Goal: Task Accomplishment & Management: Use online tool/utility

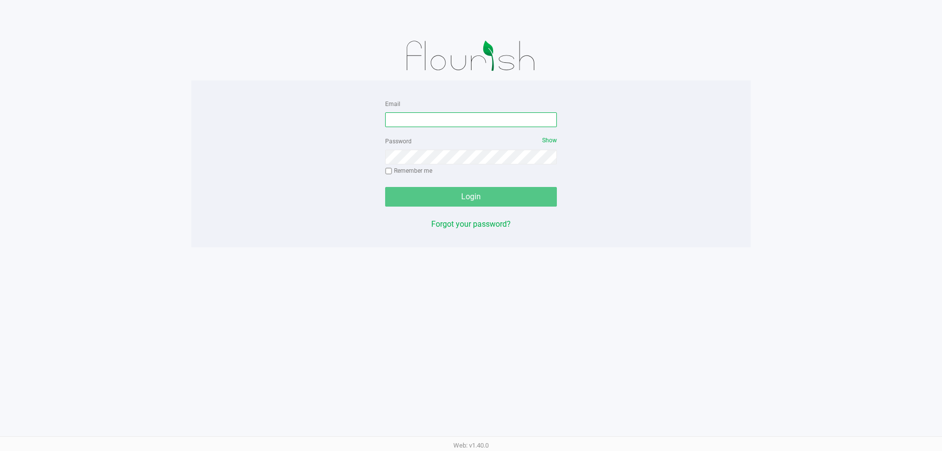
click at [409, 120] on input "Email" at bounding box center [471, 119] width 172 height 15
type input "[EMAIL_ADDRESS][PERSON_NAME][DOMAIN_NAME]"
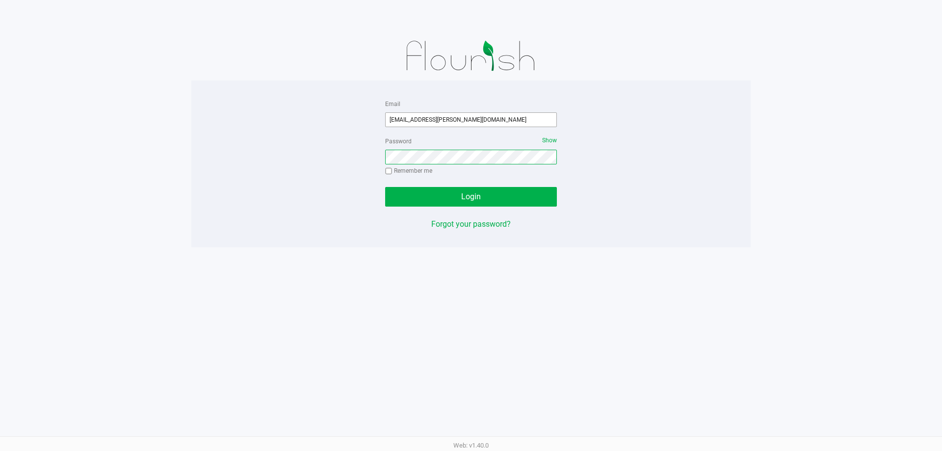
click at [385, 187] on button "Login" at bounding box center [471, 197] width 172 height 20
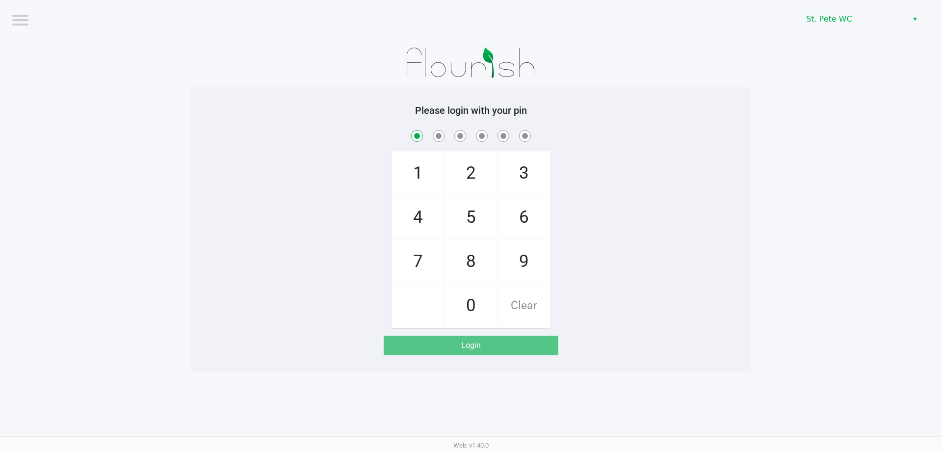
checkbox input "true"
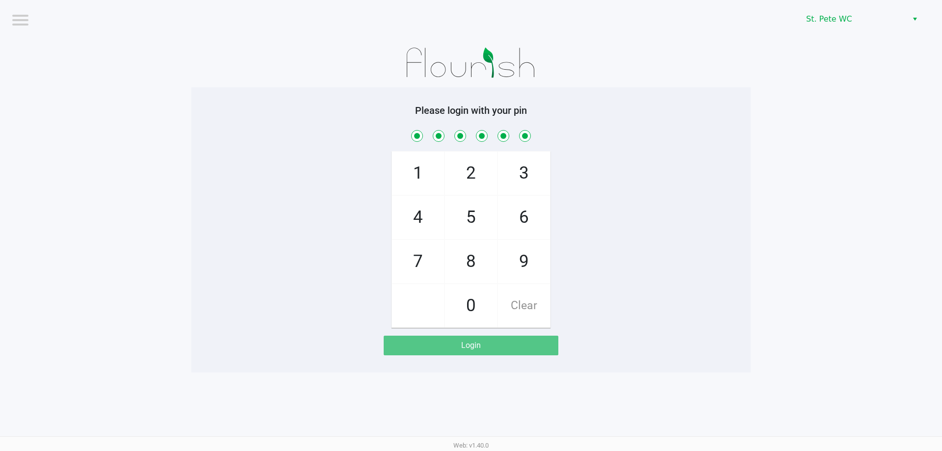
checkbox input "true"
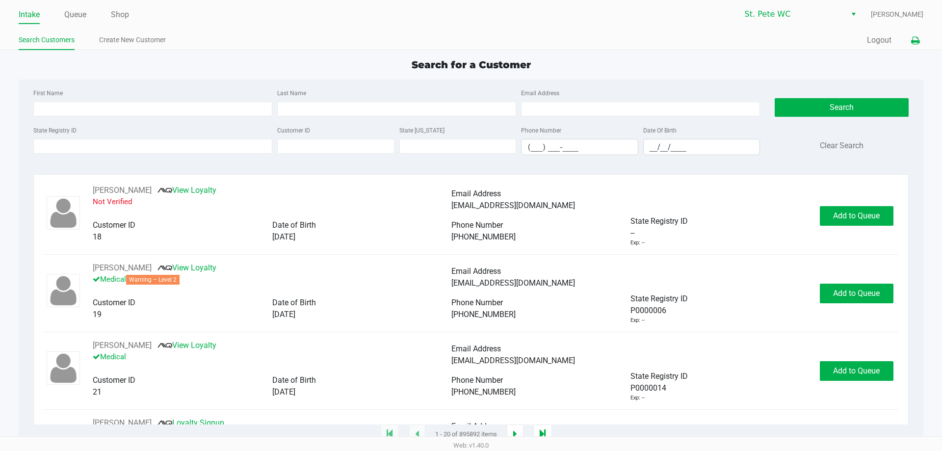
click at [915, 43] on icon at bounding box center [916, 40] width 8 height 7
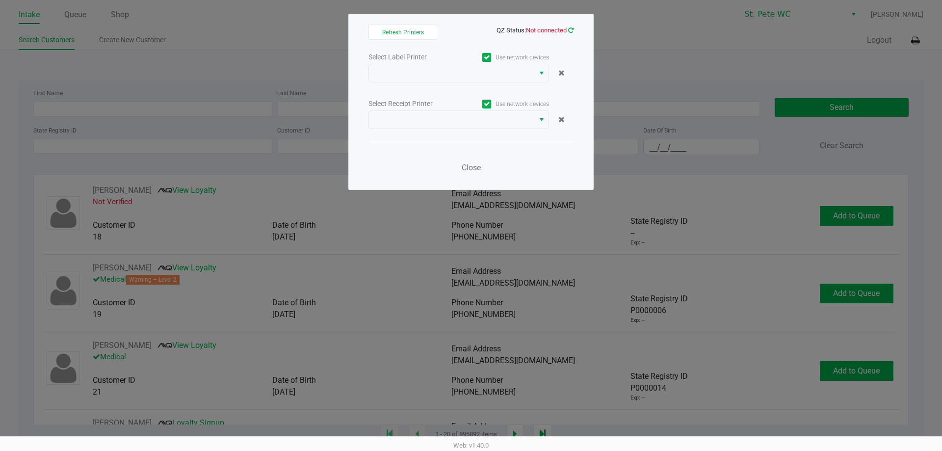
click at [569, 29] on icon at bounding box center [570, 30] width 5 height 6
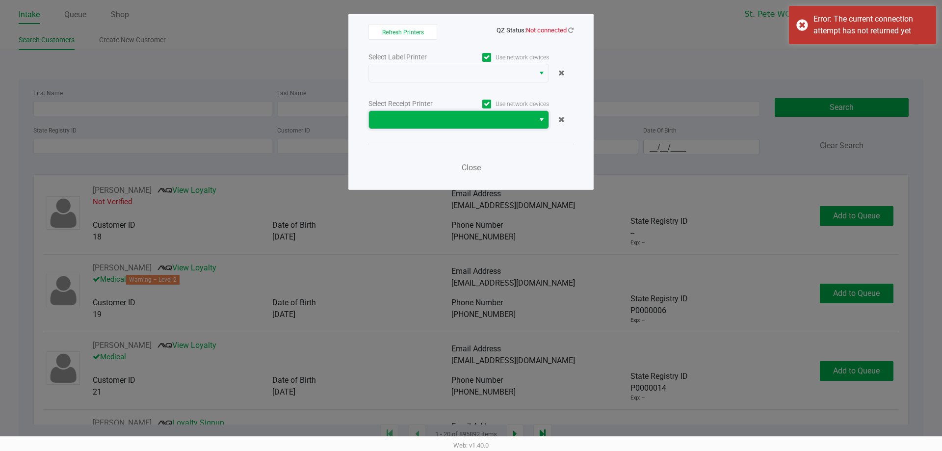
click at [525, 124] on span at bounding box center [452, 120] width 154 height 12
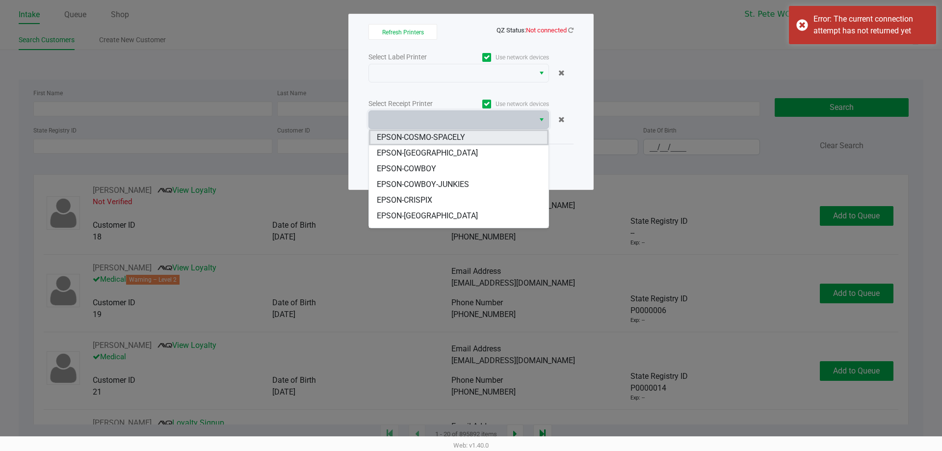
click at [510, 141] on li "EPSON-COSMO-SPACELY" at bounding box center [459, 138] width 180 height 16
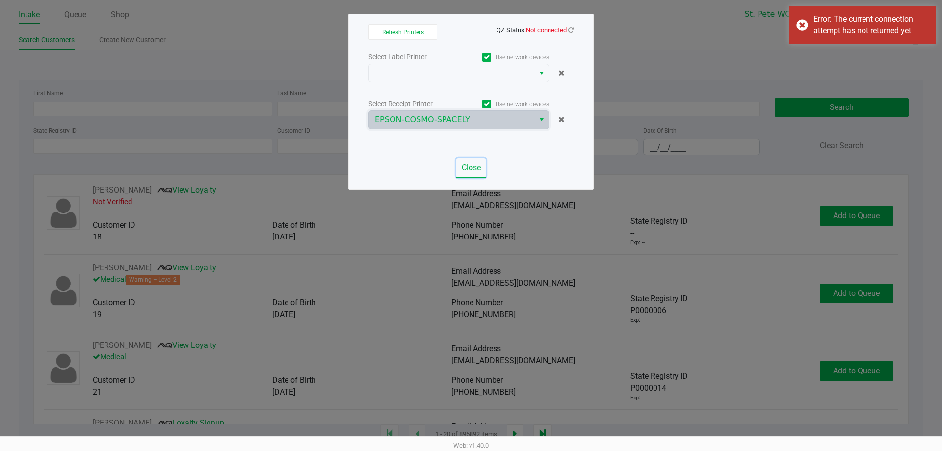
click at [476, 164] on span "Close" at bounding box center [471, 167] width 19 height 9
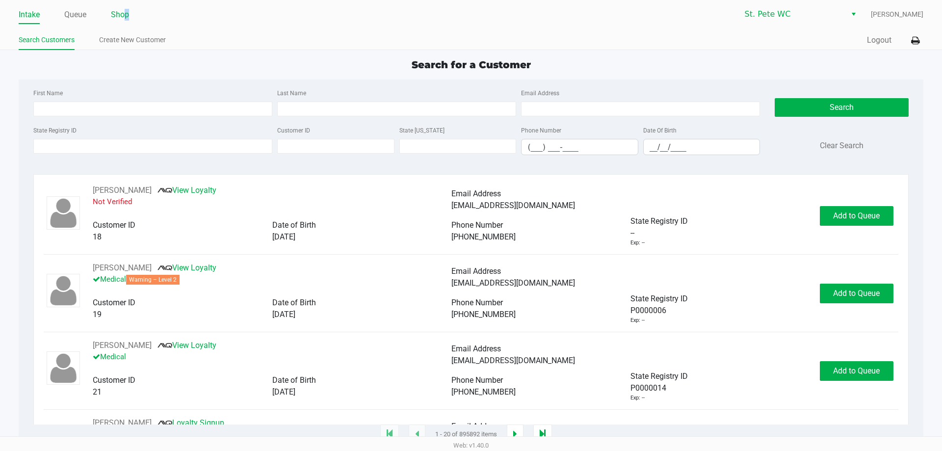
click at [127, 15] on link "Shop" at bounding box center [120, 15] width 18 height 14
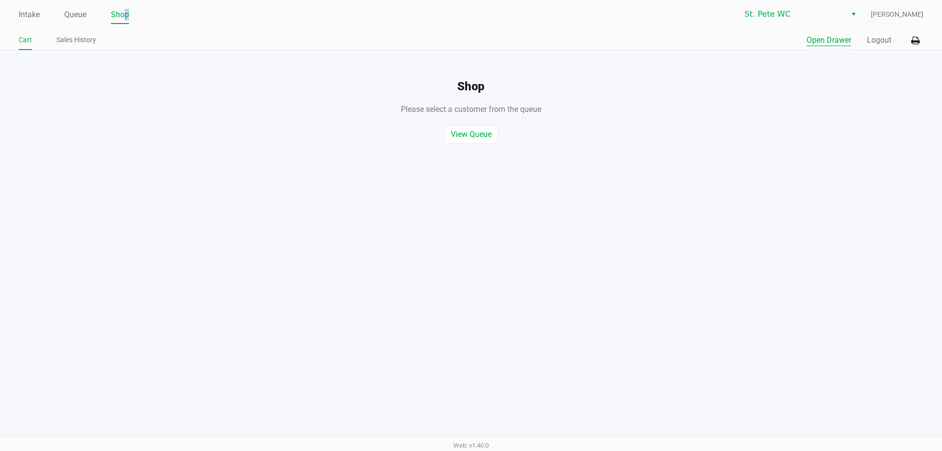
click at [817, 43] on button "Open Drawer" at bounding box center [829, 40] width 45 height 12
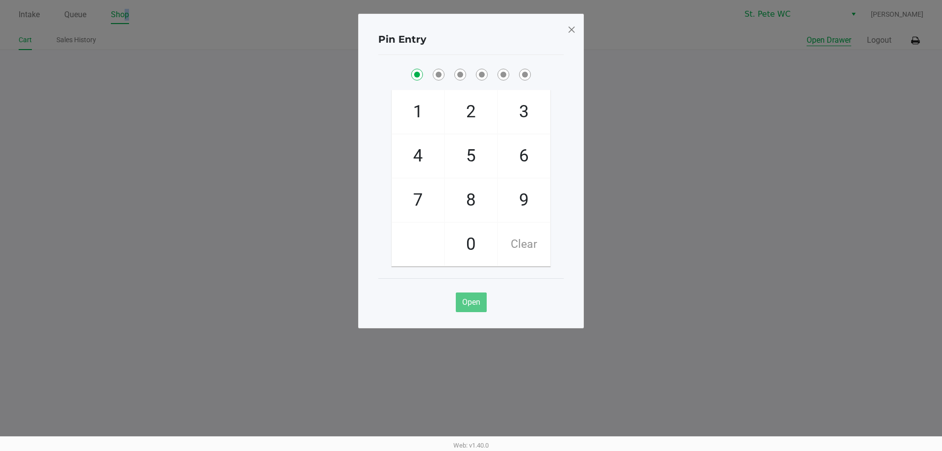
checkbox input "true"
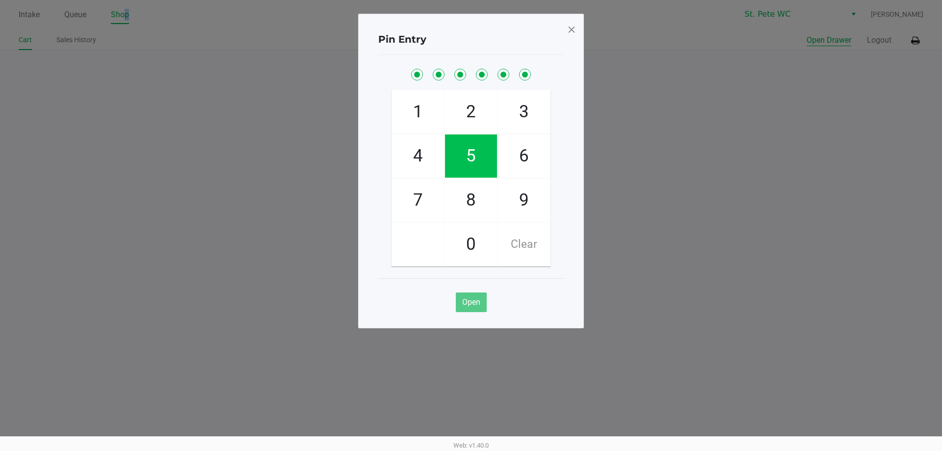
checkbox input "true"
click at [479, 300] on span "Open" at bounding box center [471, 301] width 18 height 9
click at [573, 27] on span at bounding box center [571, 30] width 9 height 16
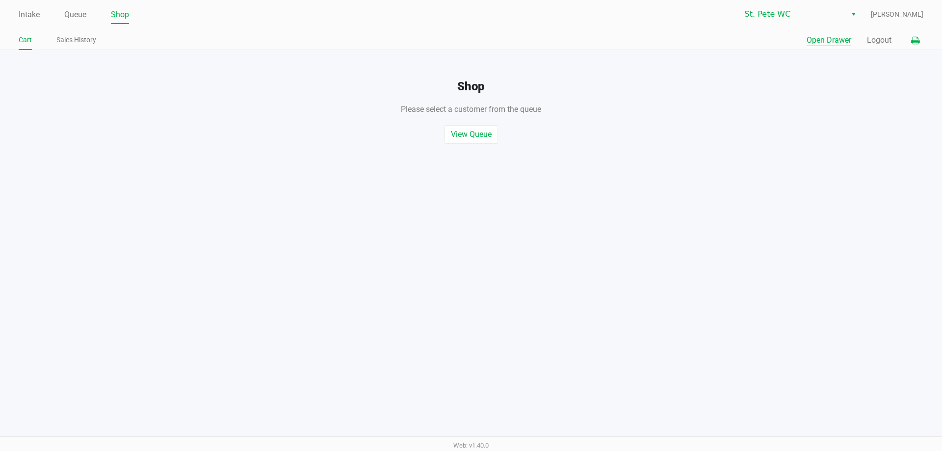
click at [914, 41] on icon at bounding box center [916, 40] width 8 height 7
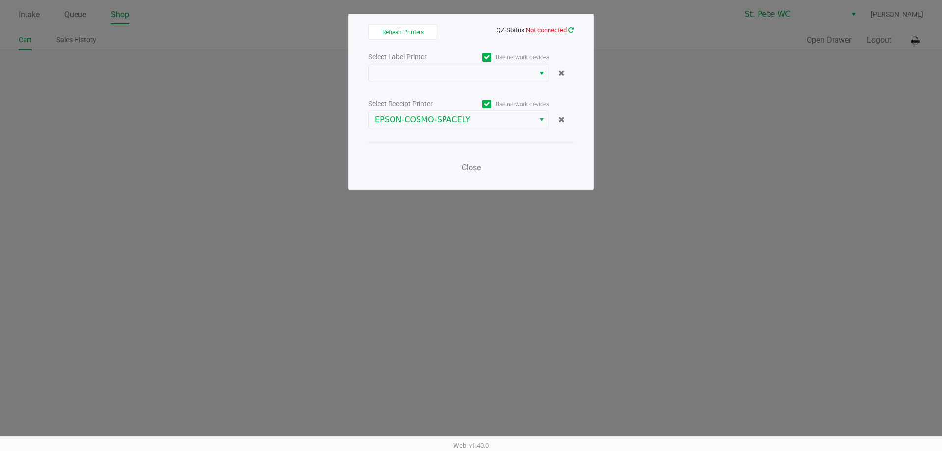
click at [571, 30] on icon at bounding box center [570, 30] width 5 height 6
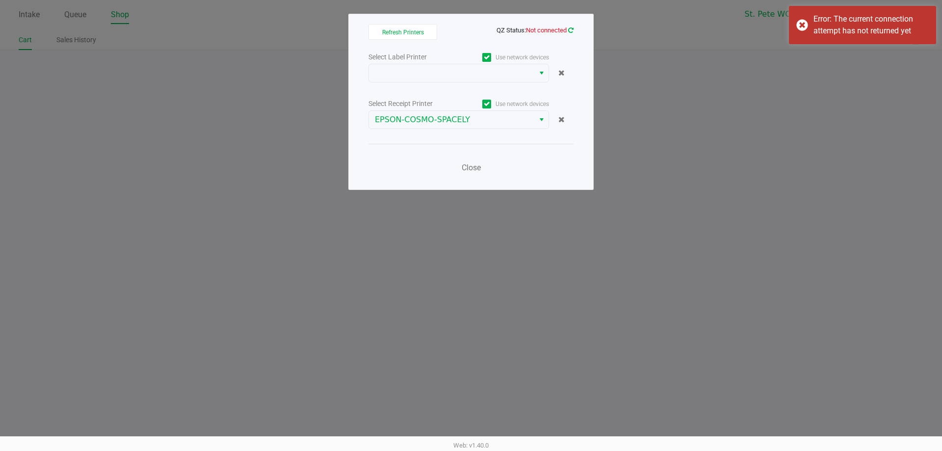
click at [571, 30] on icon at bounding box center [570, 30] width 5 height 6
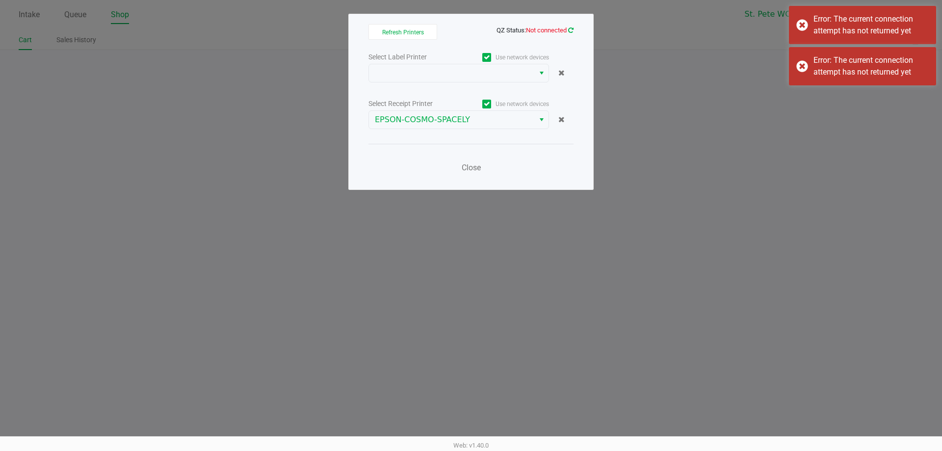
click at [571, 30] on icon at bounding box center [571, 30] width 6 height 7
click at [525, 68] on span at bounding box center [452, 73] width 154 height 12
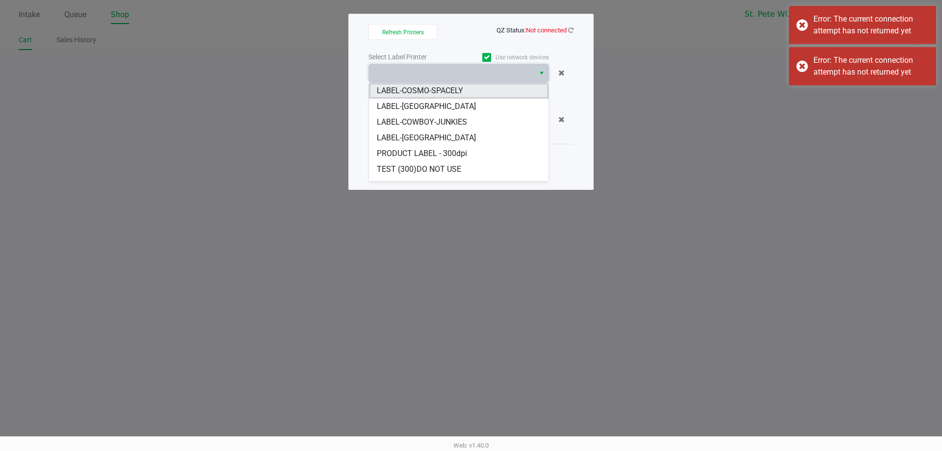
click at [453, 90] on span "LABEL-COSMO-SPACELY" at bounding box center [420, 91] width 86 height 12
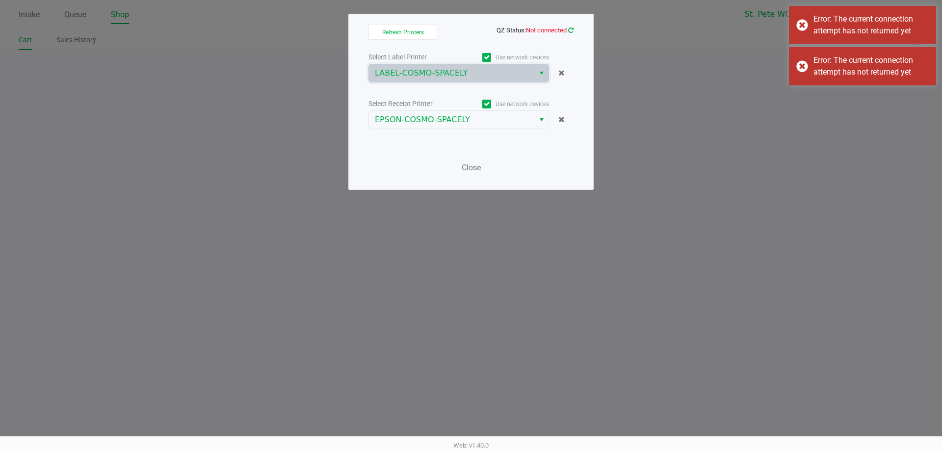
click at [573, 27] on icon at bounding box center [570, 30] width 5 height 6
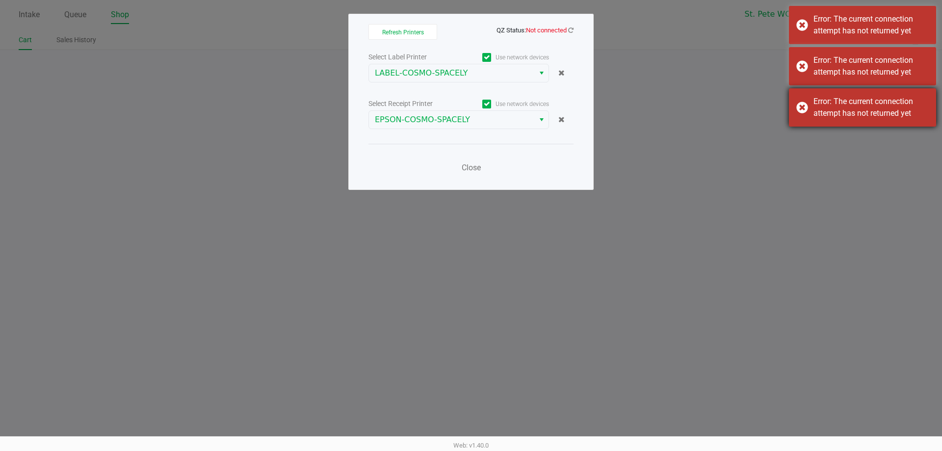
click at [805, 109] on div "Error: The current connection attempt has not returned yet" at bounding box center [862, 107] width 147 height 38
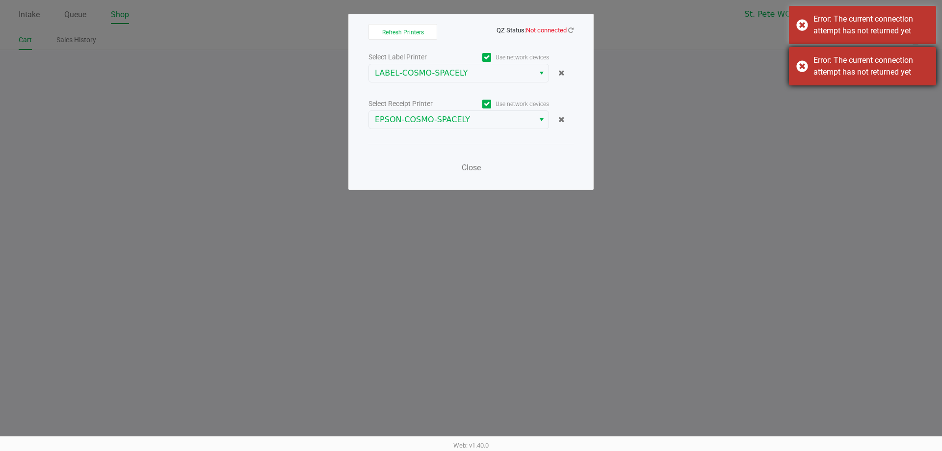
click at [796, 64] on div "Error: The current connection attempt has not returned yet" at bounding box center [862, 66] width 147 height 38
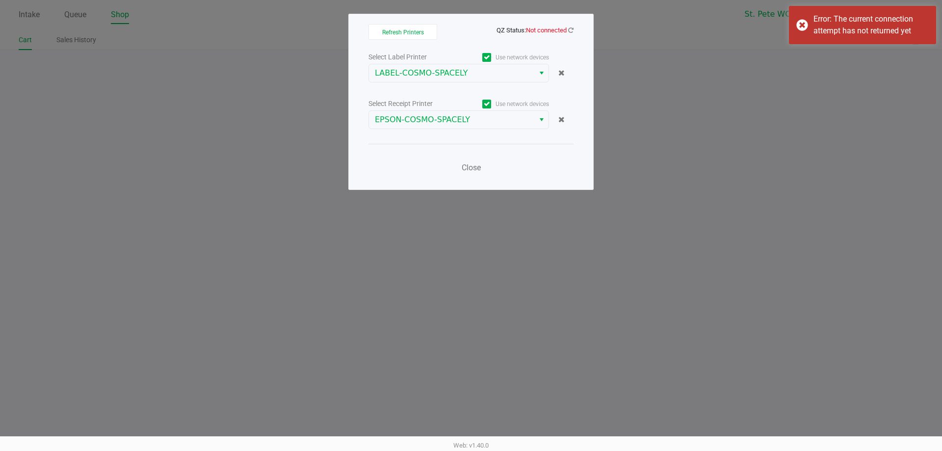
click at [799, 23] on div "Error: The current connection attempt has not returned yet" at bounding box center [862, 25] width 147 height 38
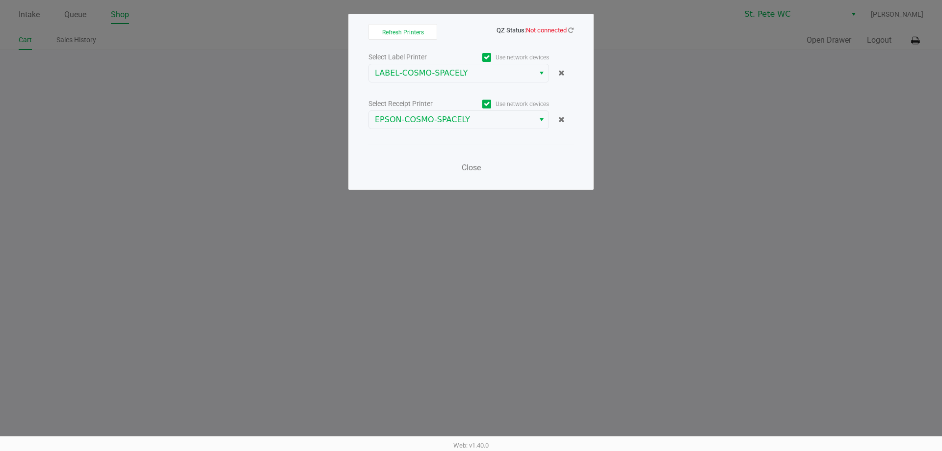
click at [795, 26] on ngb-modal-window "Refresh Printers QZ Status: Not connected Select Label Printer Use network devi…" at bounding box center [471, 225] width 942 height 451
click at [583, 22] on div "Refresh Printers QZ Status: Not connected Select Label Printer Use network devi…" at bounding box center [471, 102] width 245 height 176
click at [569, 29] on icon at bounding box center [571, 30] width 6 height 7
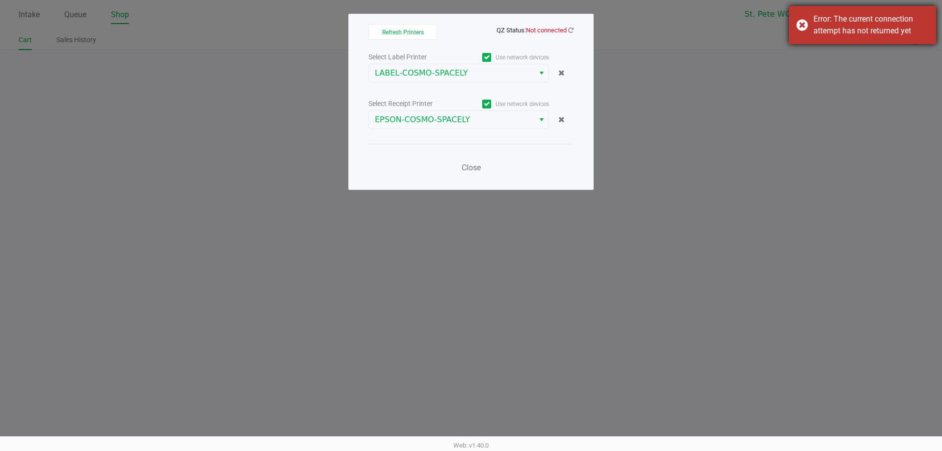
click at [791, 25] on div "Error: The current connection attempt has not returned yet" at bounding box center [862, 25] width 147 height 38
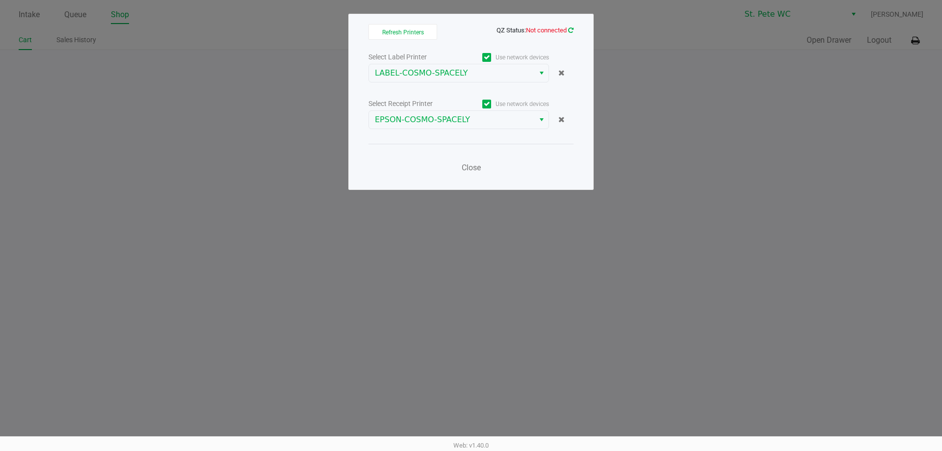
click at [570, 30] on icon at bounding box center [571, 30] width 6 height 7
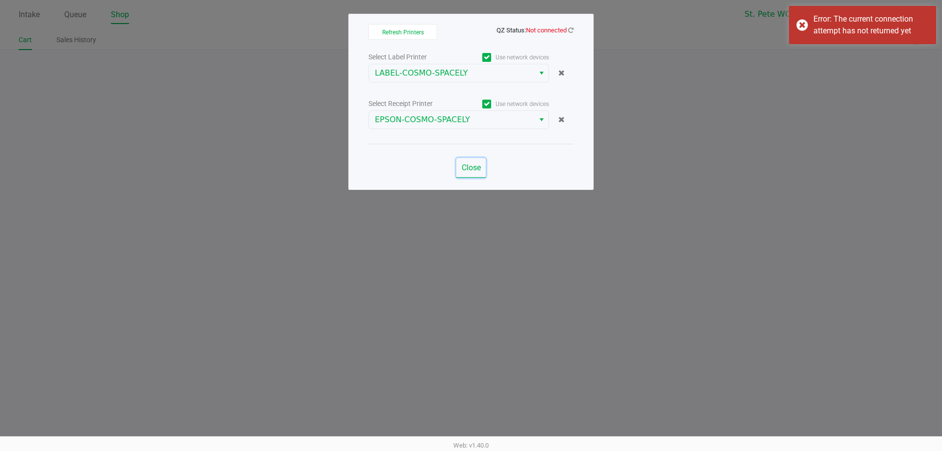
click at [459, 167] on button "Close" at bounding box center [470, 168] width 29 height 20
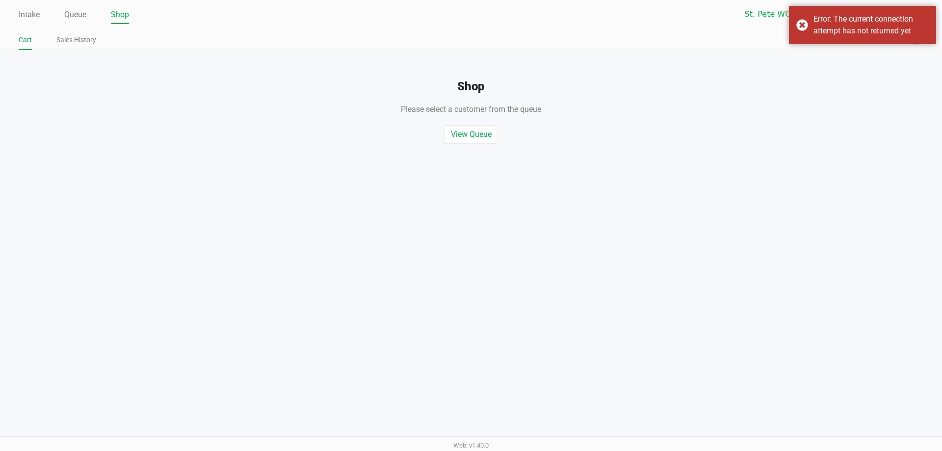
click at [800, 32] on div "Error: The current connection attempt has not returned yet" at bounding box center [862, 25] width 147 height 38
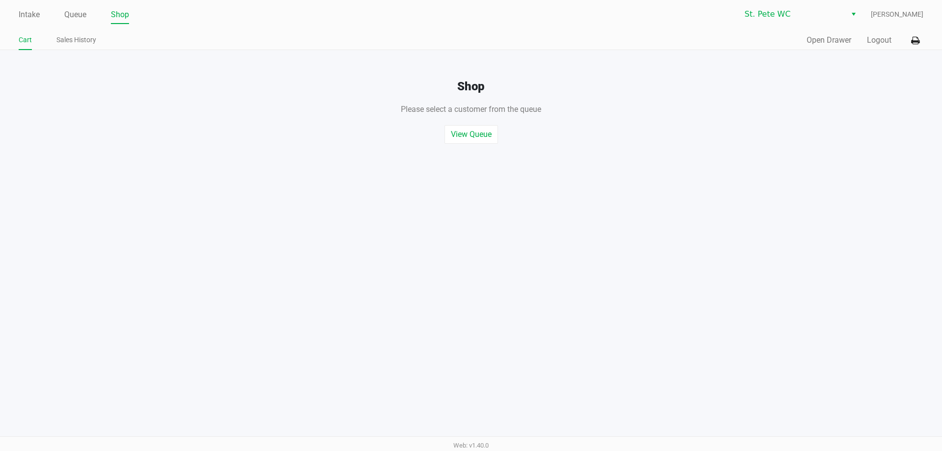
click at [827, 38] on button "Open Drawer" at bounding box center [829, 40] width 45 height 12
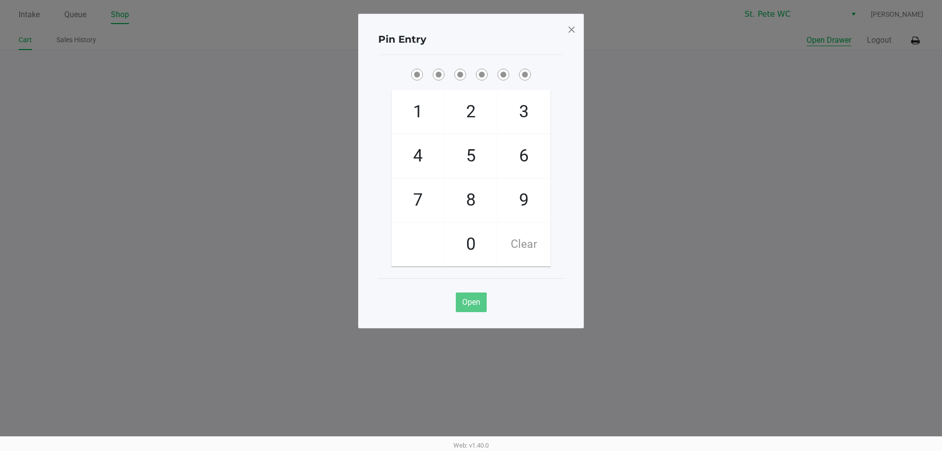
click at [574, 27] on span at bounding box center [571, 30] width 9 height 16
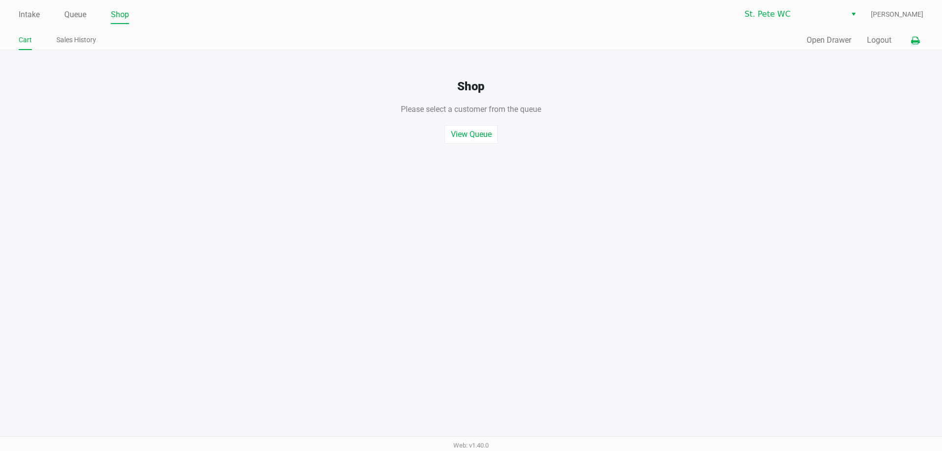
click at [920, 37] on button at bounding box center [916, 40] width 16 height 18
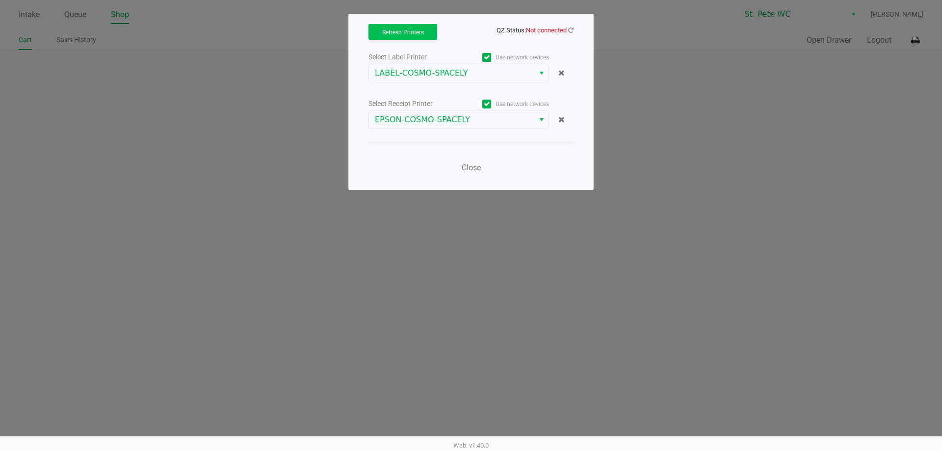
click at [420, 28] on button "Refresh Printers" at bounding box center [403, 32] width 69 height 16
click at [572, 29] on icon at bounding box center [570, 30] width 5 height 6
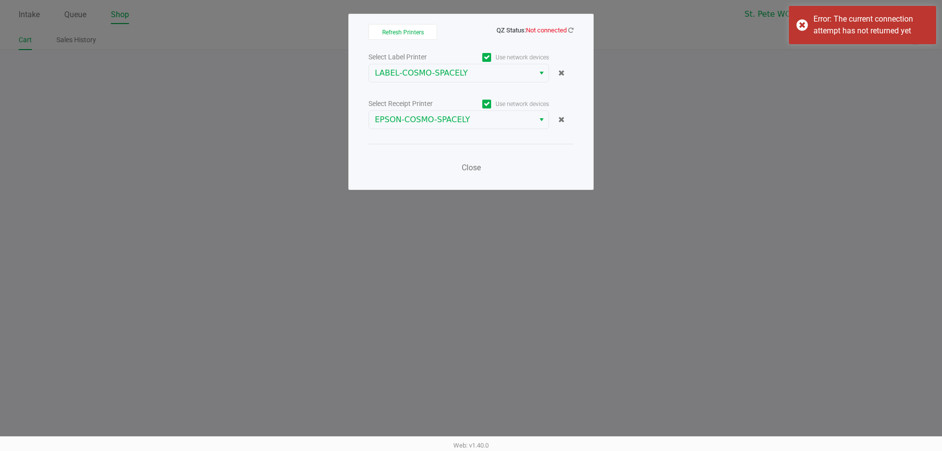
click at [680, 206] on ngb-modal-window "Refresh Printers QZ Status: Not connected Select Label Printer Use network devi…" at bounding box center [471, 225] width 942 height 451
click at [477, 167] on span "Close" at bounding box center [471, 167] width 19 height 9
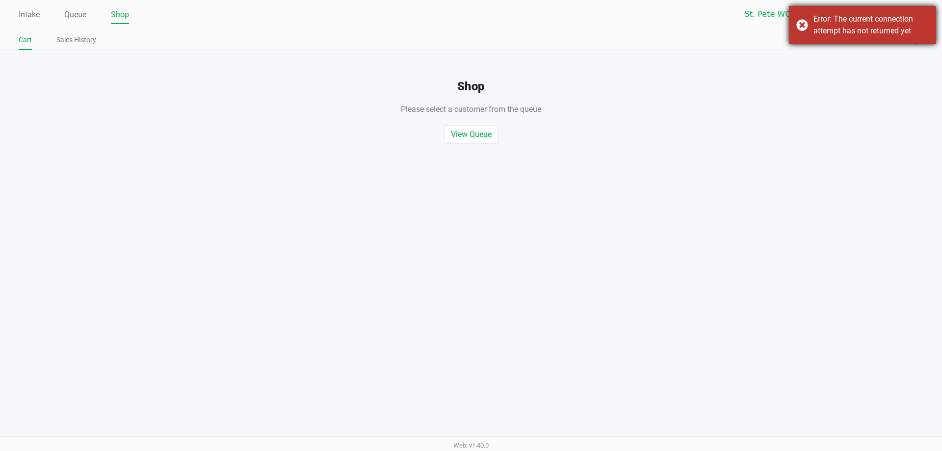
click at [804, 25] on div "Error: The current connection attempt has not returned yet" at bounding box center [862, 25] width 147 height 38
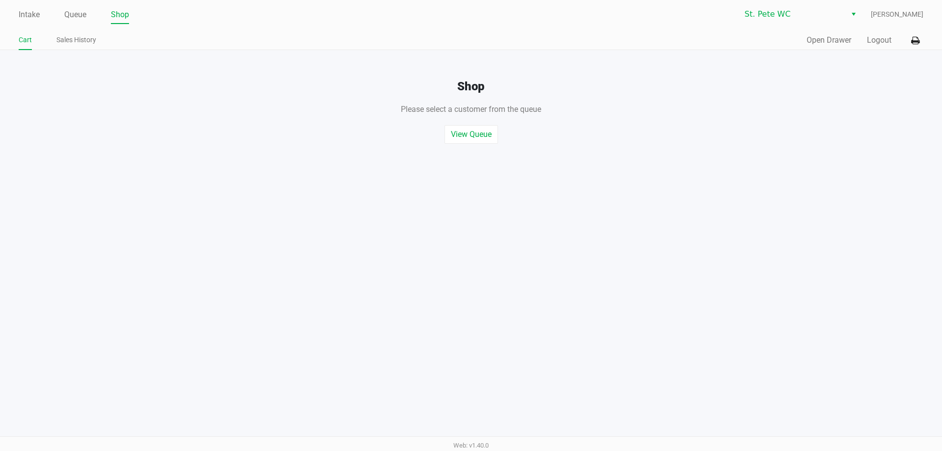
click at [729, 132] on div "View Queue Start Quick Sale" at bounding box center [471, 129] width 957 height 28
click at [809, 36] on button "Open Drawer" at bounding box center [829, 40] width 45 height 12
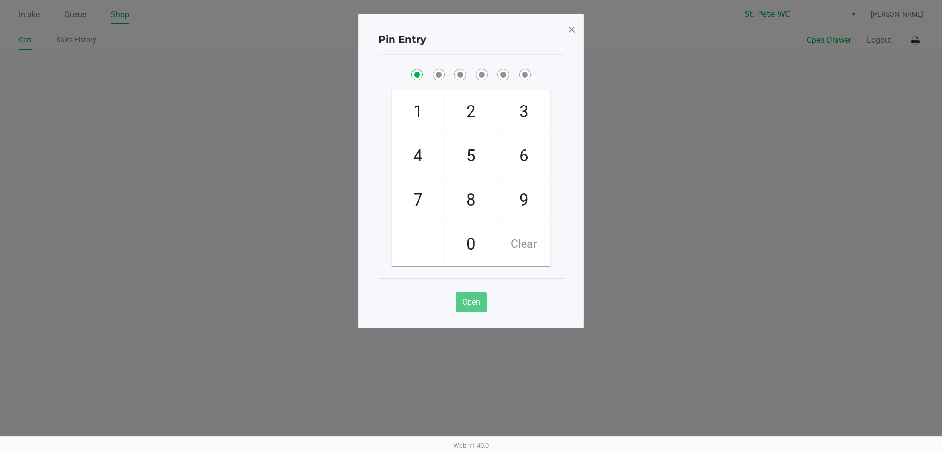
checkbox input "true"
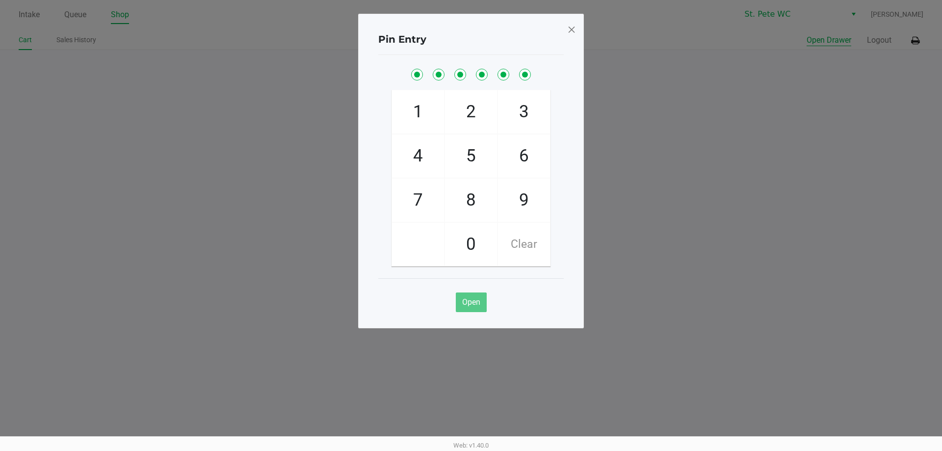
checkbox input "true"
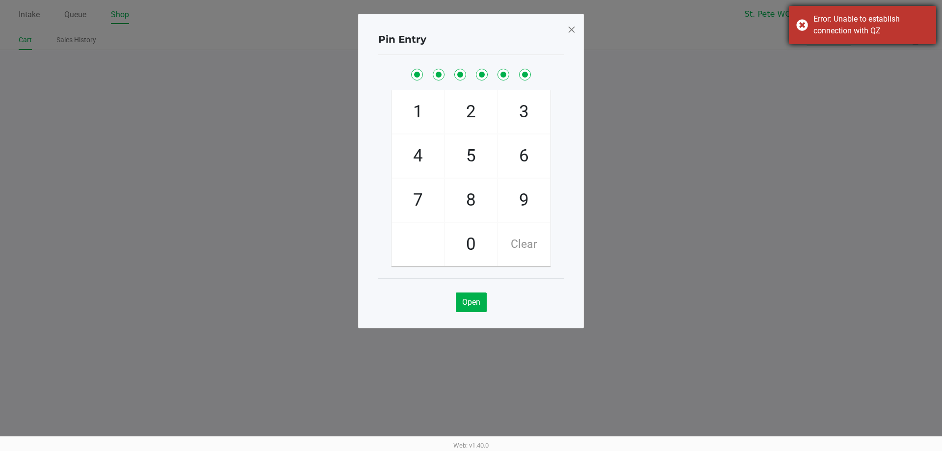
click at [800, 17] on div "Error: Unable to establish connection with QZ" at bounding box center [862, 25] width 147 height 38
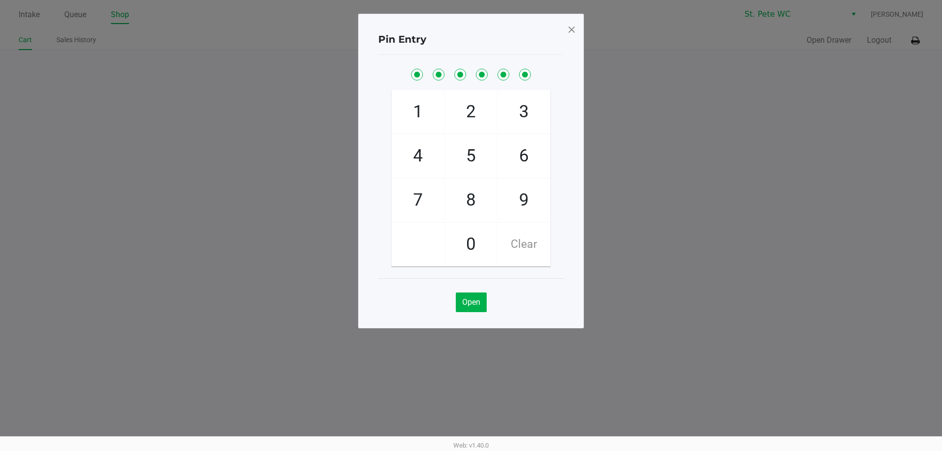
click at [800, 25] on ngb-modal-window "Pin Entry 1 4 7 2 5 8 0 3 6 9 Clear Open" at bounding box center [471, 225] width 942 height 451
click at [573, 31] on span at bounding box center [571, 30] width 9 height 16
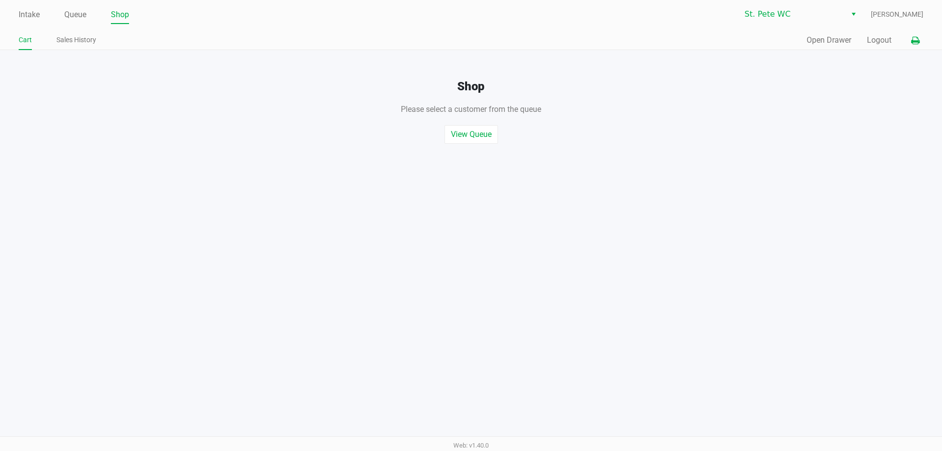
click at [919, 37] on icon at bounding box center [916, 40] width 8 height 7
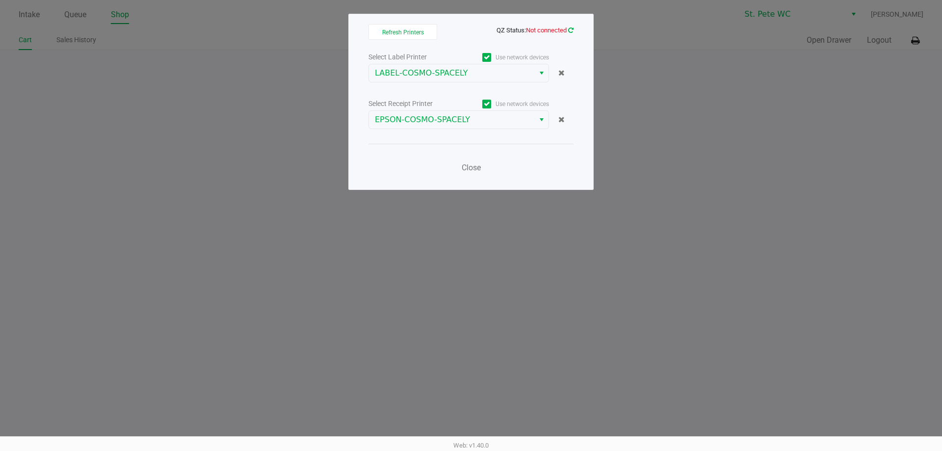
click at [572, 30] on icon at bounding box center [570, 30] width 5 height 6
click at [571, 30] on icon at bounding box center [570, 30] width 5 height 6
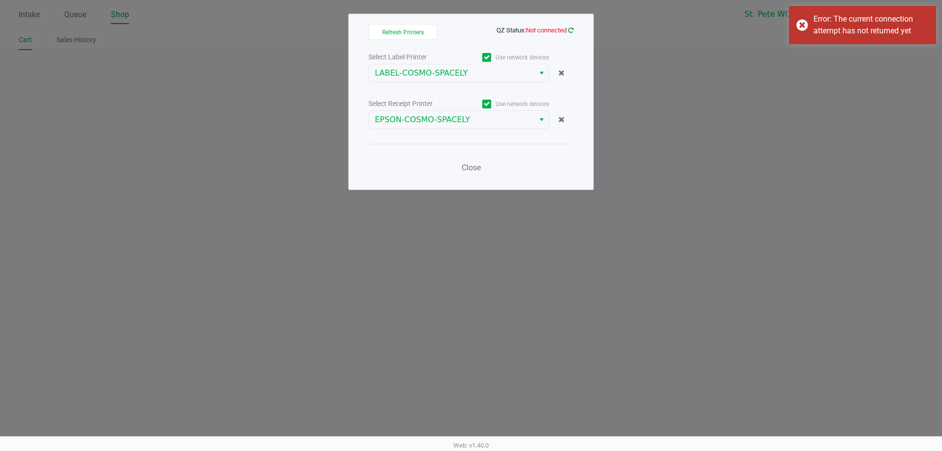
click at [571, 30] on icon at bounding box center [570, 30] width 5 height 6
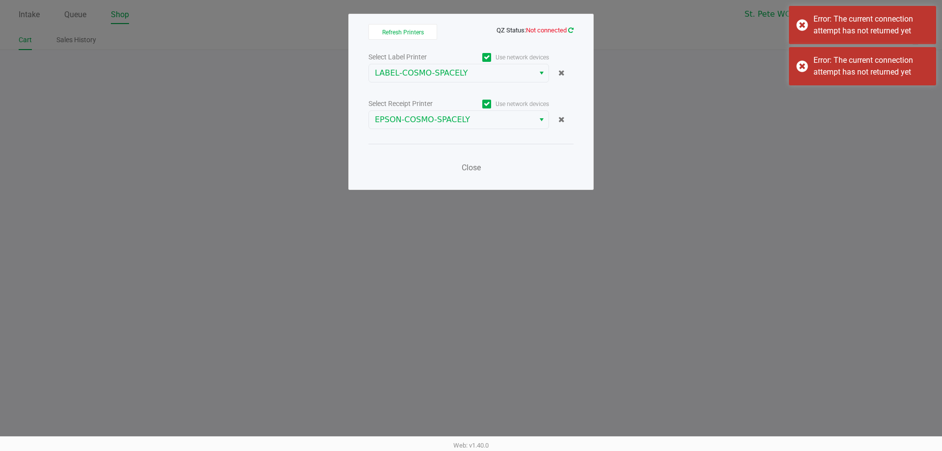
click at [571, 30] on icon at bounding box center [570, 30] width 5 height 6
click at [557, 27] on span "Not connected" at bounding box center [546, 30] width 41 height 7
click at [571, 30] on icon at bounding box center [571, 30] width 8 height 8
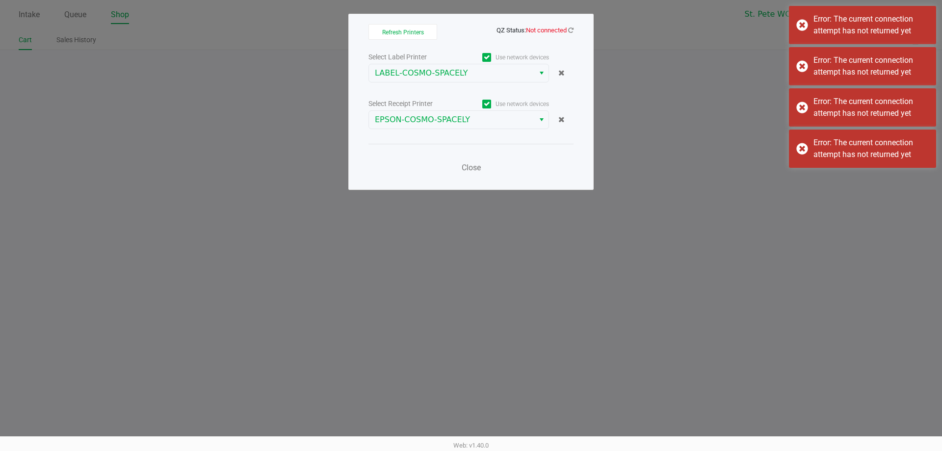
click at [578, 47] on div "Refresh Printers QZ Status: Not connected Select Label Printer Use network devi…" at bounding box center [471, 102] width 245 height 176
click at [572, 31] on icon at bounding box center [571, 30] width 6 height 7
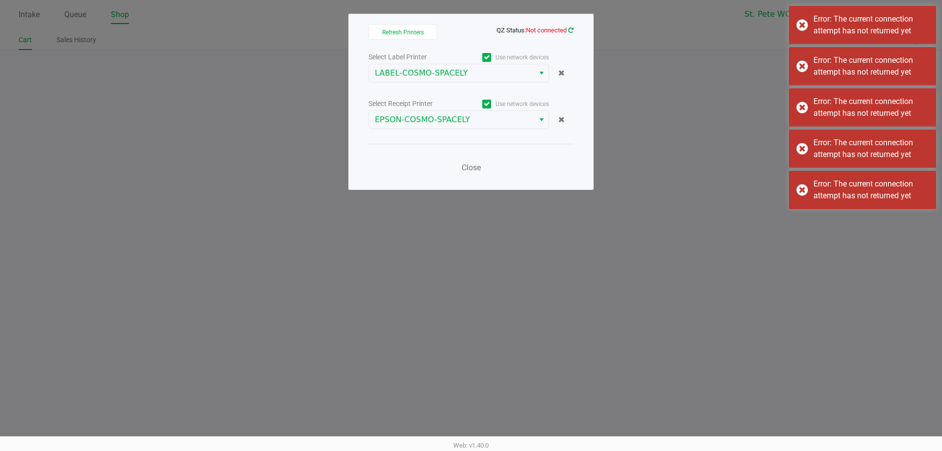
click at [571, 30] on icon at bounding box center [570, 30] width 5 height 6
click at [587, 37] on div "Refresh Printers QZ Status: Not connected Select Label Printer Use network devi…" at bounding box center [471, 102] width 245 height 176
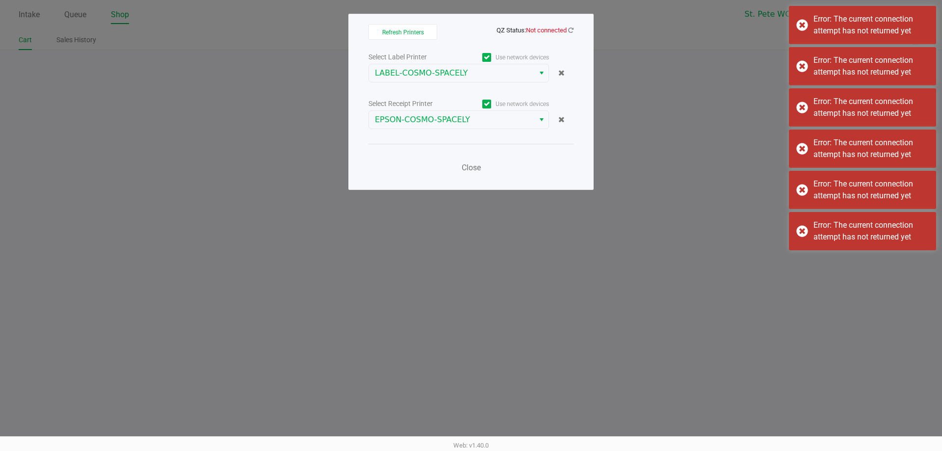
click at [584, 38] on div "Refresh Printers QZ Status: Not connected Select Label Printer Use network devi…" at bounding box center [471, 102] width 245 height 176
click at [571, 30] on icon at bounding box center [571, 30] width 6 height 7
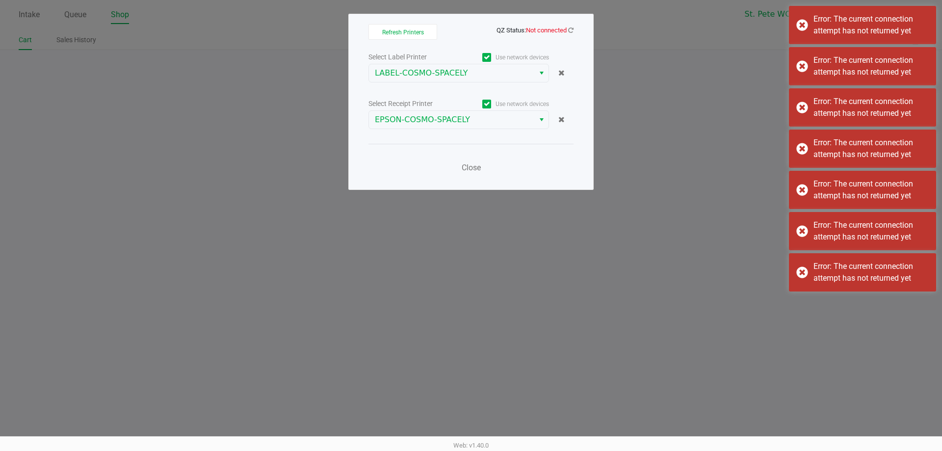
click at [550, 27] on span "Not connected" at bounding box center [546, 30] width 41 height 7
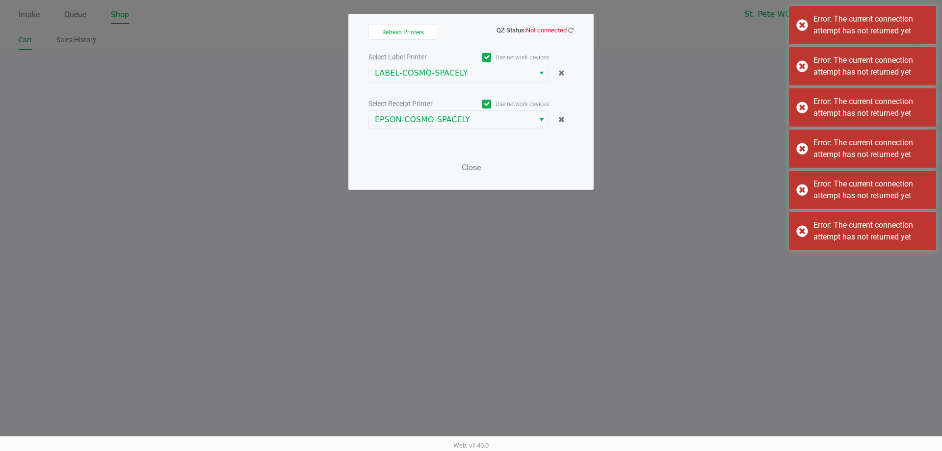
click at [573, 18] on div "Refresh Printers QZ Status: Not connected Select Label Printer Use network devi…" at bounding box center [471, 102] width 245 height 176
click at [569, 29] on icon at bounding box center [570, 30] width 5 height 6
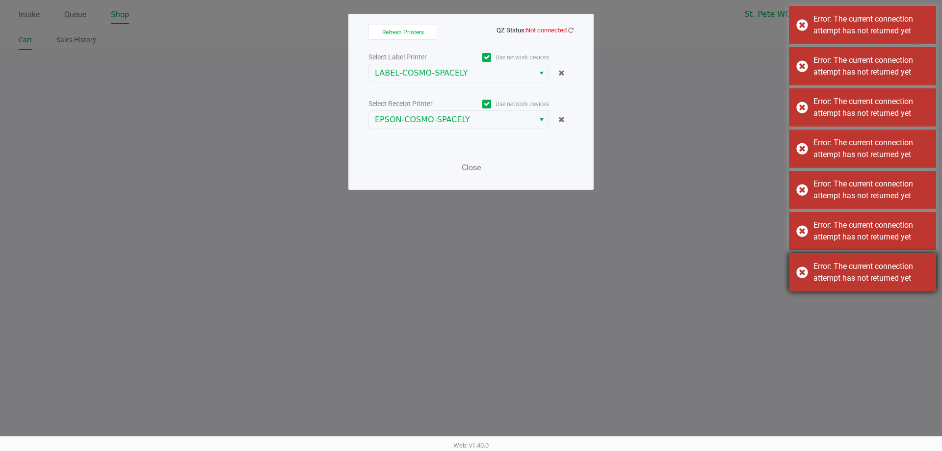
click at [805, 267] on div "Error: The current connection attempt has not returned yet" at bounding box center [862, 272] width 147 height 38
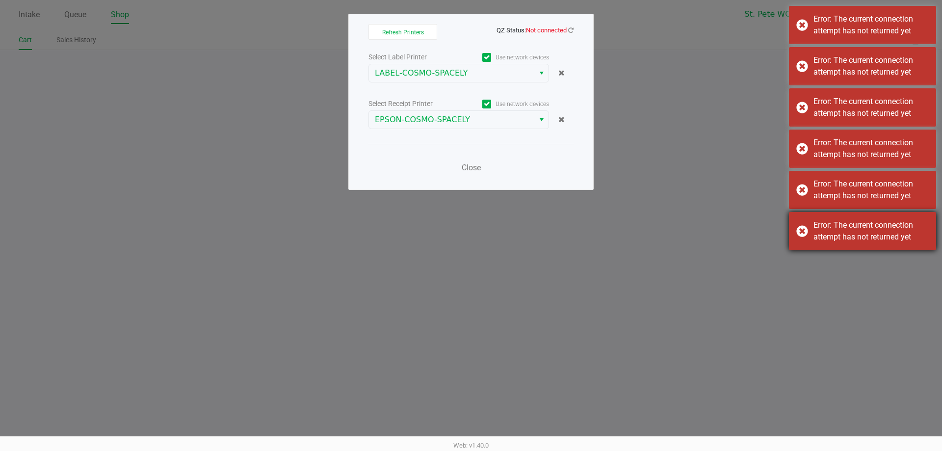
click at [807, 239] on div "Error: The current connection attempt has not returned yet" at bounding box center [862, 231] width 147 height 38
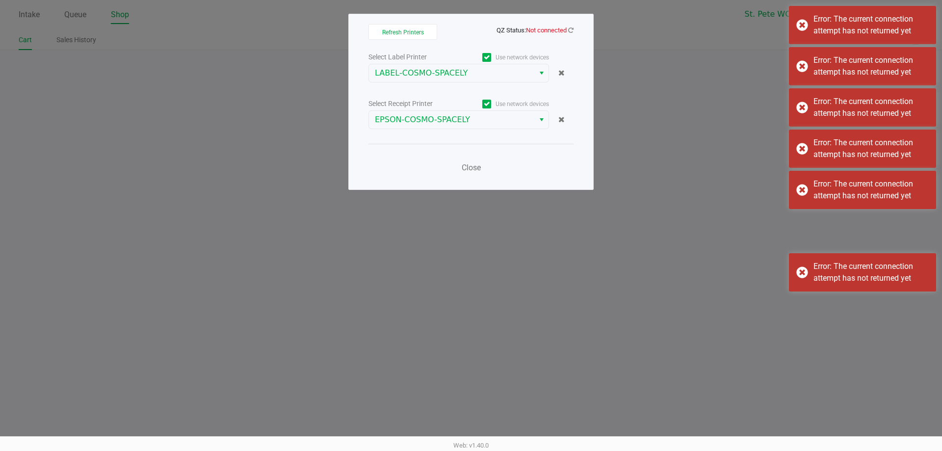
click at [803, 192] on div "Error: The current connection attempt has not returned yet" at bounding box center [862, 190] width 147 height 38
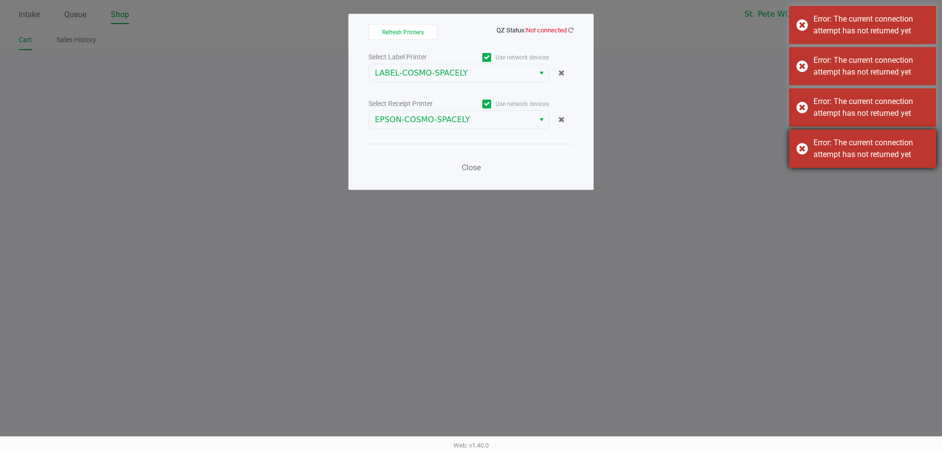
click at [802, 155] on div "Error: The current connection attempt has not returned yet" at bounding box center [862, 149] width 147 height 38
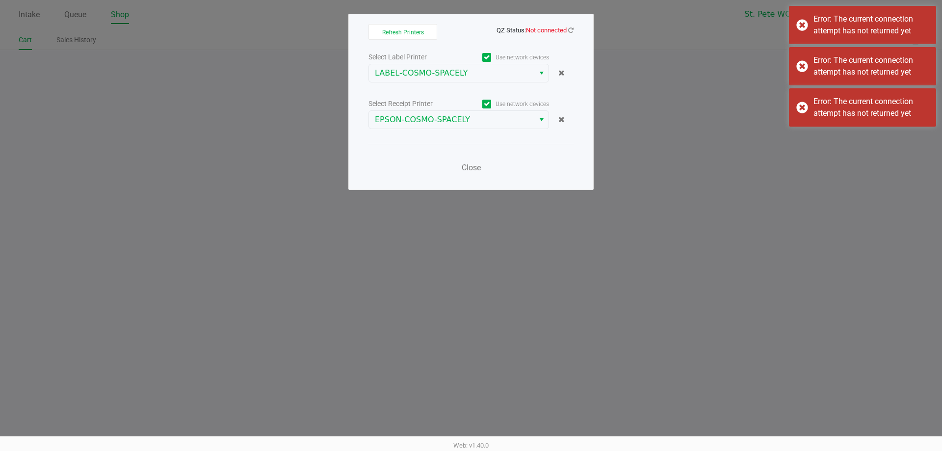
click at [803, 107] on div "Error: The current connection attempt has not returned yet" at bounding box center [862, 107] width 147 height 38
click at [803, 70] on div "Error: The current connection attempt has not returned yet" at bounding box center [862, 66] width 147 height 38
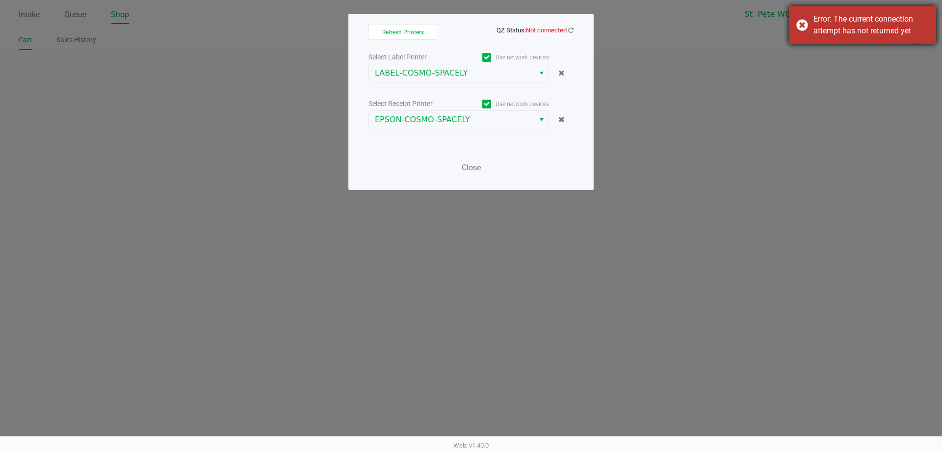
click at [791, 31] on div "Error: The current connection attempt has not returned yet" at bounding box center [862, 25] width 147 height 38
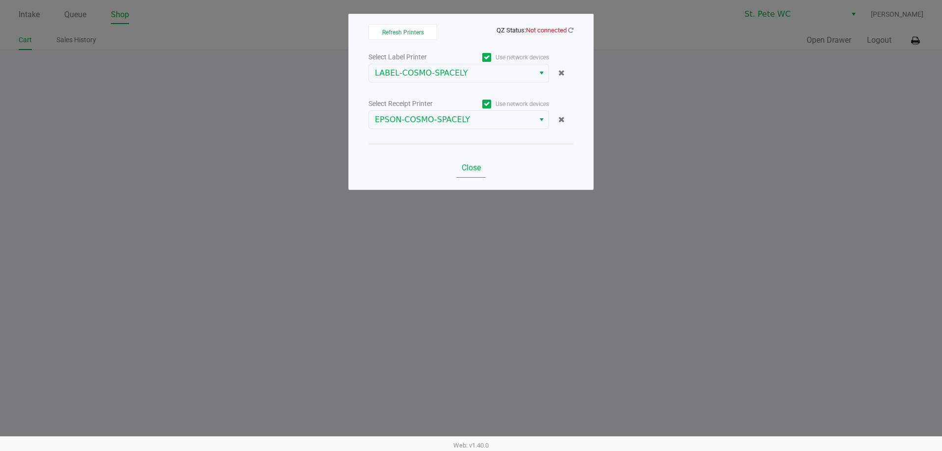
click at [477, 170] on span "Close" at bounding box center [471, 167] width 19 height 9
